Goal: Information Seeking & Learning: Learn about a topic

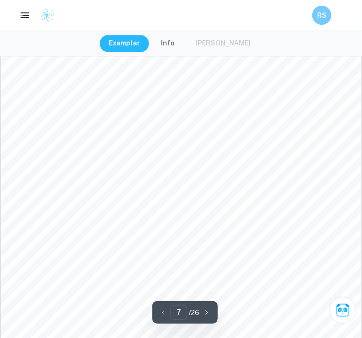
scroll to position [3423, 0]
